Goal: Navigation & Orientation: Go to known website

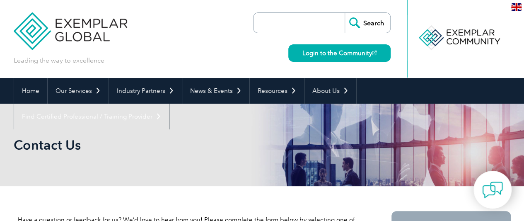
click at [62, 28] on img at bounding box center [71, 25] width 114 height 50
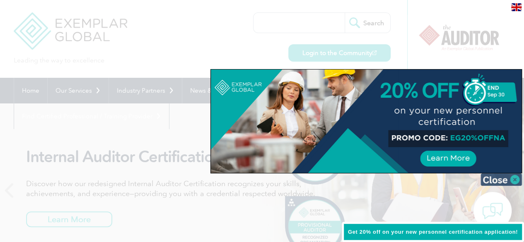
click at [498, 179] on img at bounding box center [500, 179] width 41 height 12
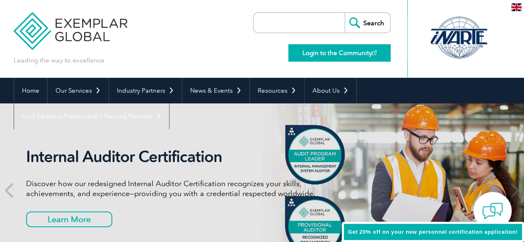
click at [337, 52] on link "Login to the Community" at bounding box center [339, 52] width 102 height 17
